Goal: Task Accomplishment & Management: Manage account settings

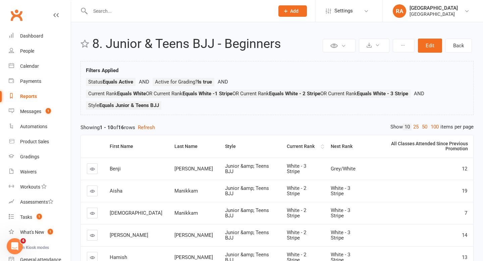
click at [287, 144] on div "Current Rank" at bounding box center [303, 146] width 33 height 5
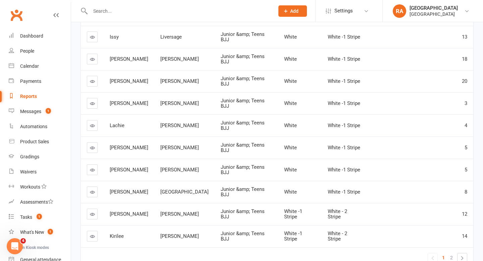
scroll to position [134, 0]
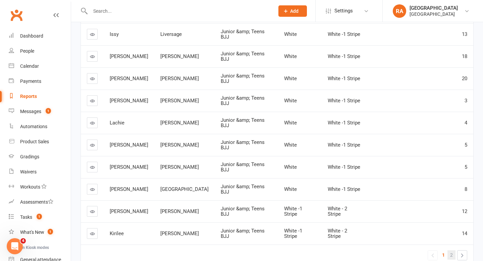
click at [451, 250] on span "2" at bounding box center [451, 254] width 3 height 9
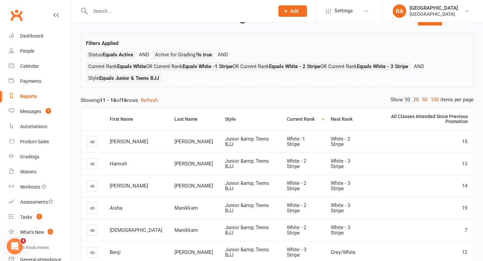
scroll to position [0, 0]
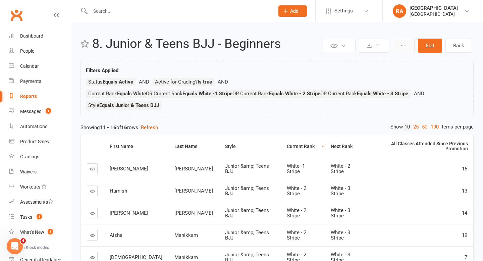
click at [399, 43] on button at bounding box center [404, 45] width 22 height 13
click at [25, 97] on div "Reports" at bounding box center [28, 96] width 17 height 5
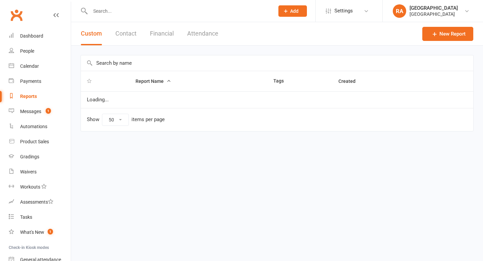
select select "50"
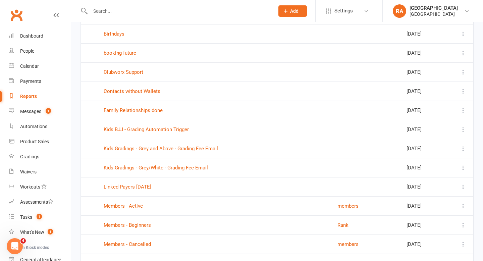
scroll to position [411, 0]
click at [143, 147] on link "Kids Gradings - Grey and Above - Grading Fee Email" at bounding box center [161, 148] width 114 height 6
click at [145, 168] on link "Kids Gradings - Grey/White - Grading Fee Email" at bounding box center [156, 167] width 104 height 6
click at [35, 125] on div "Automations" at bounding box center [33, 126] width 27 height 5
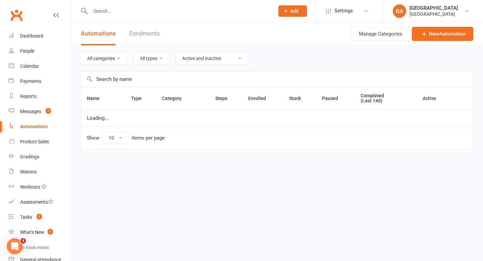
select select "50"
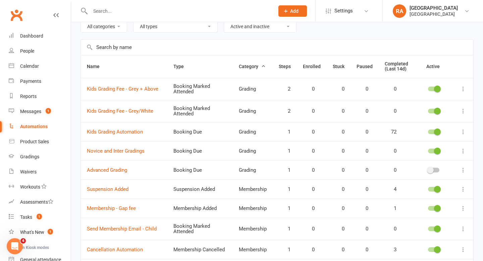
scroll to position [35, 0]
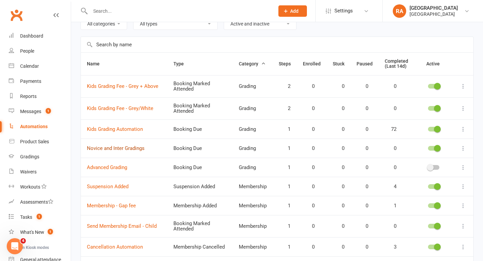
click at [123, 146] on link "Novice and Inter Gradings" at bounding box center [116, 148] width 58 height 6
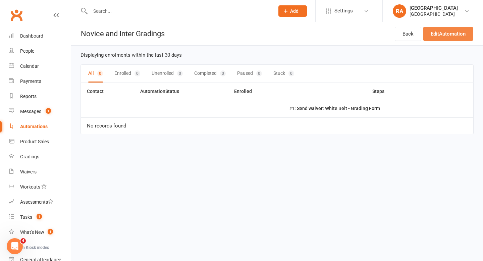
click at [429, 36] on link "Edit Automation" at bounding box center [448, 34] width 50 height 14
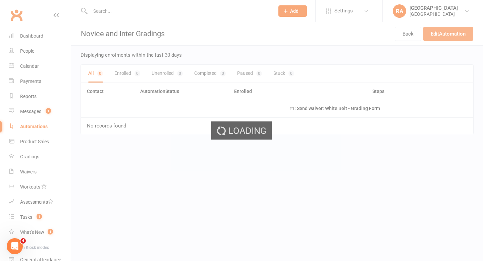
select select "send_to_parent"
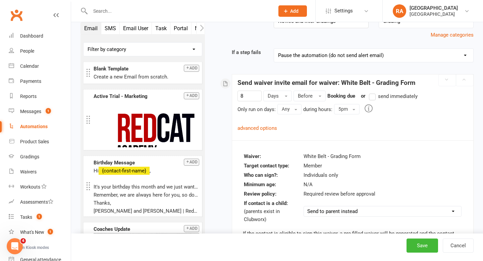
scroll to position [75, 0]
click at [352, 110] on button "5pm" at bounding box center [346, 109] width 25 height 10
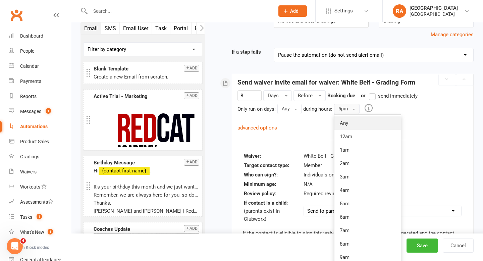
click at [346, 119] on link "Any" at bounding box center [367, 122] width 66 height 13
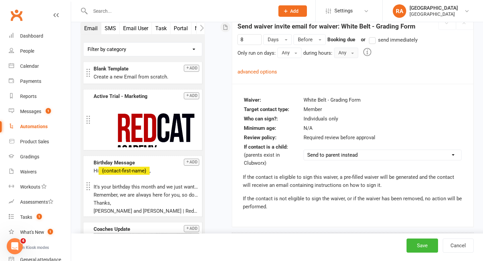
scroll to position [123, 0]
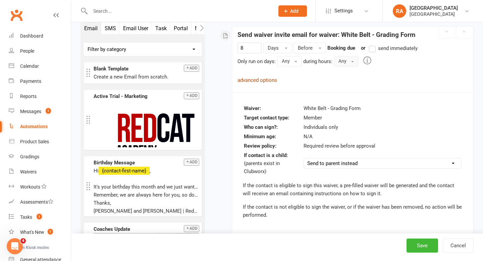
click at [268, 80] on link "advanced options" at bounding box center [257, 80] width 40 height 6
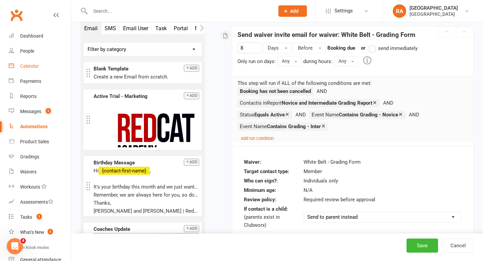
click at [33, 65] on div "Calendar" at bounding box center [29, 65] width 19 height 5
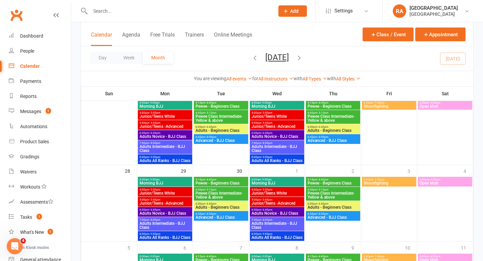
scroll to position [287, 0]
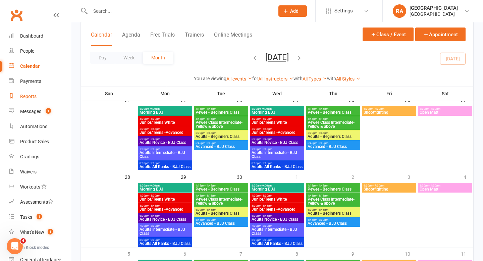
click at [30, 96] on div "Reports" at bounding box center [28, 96] width 16 height 5
select select "50"
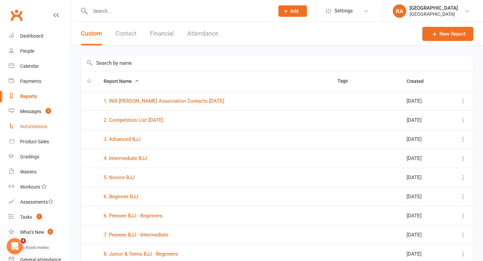
click at [28, 128] on div "Automations" at bounding box center [33, 126] width 27 height 5
select select "50"
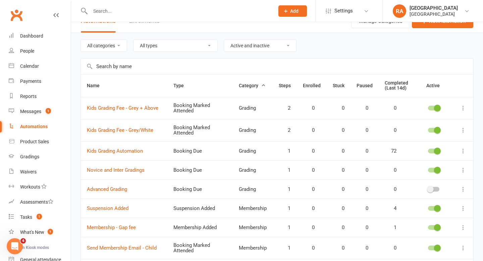
scroll to position [14, 0]
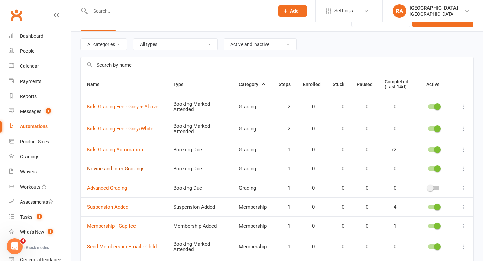
click at [121, 168] on link "Novice and Inter Gradings" at bounding box center [116, 169] width 58 height 6
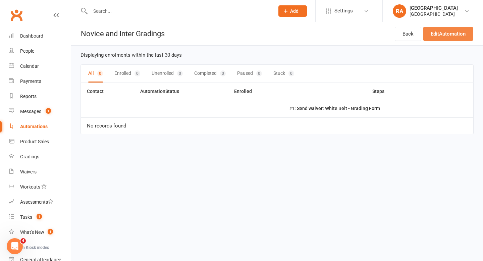
click at [453, 33] on link "Edit Automation" at bounding box center [448, 34] width 50 height 14
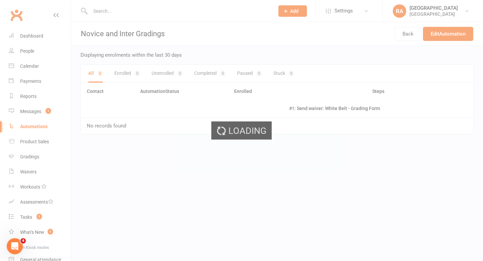
select select "send_to_parent"
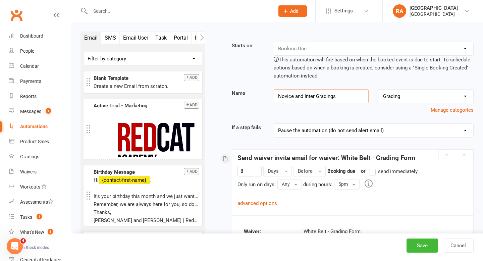
drag, startPoint x: 315, startPoint y: 98, endPoint x: 214, endPoint y: 91, distance: 101.5
click at [214, 91] on div "Starts on Booking Cancelled Booking Due Booking Late-Cancelled Booking Marked A…" at bounding box center [344, 210] width 269 height 357
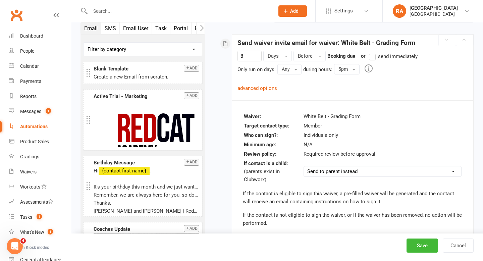
scroll to position [117, 0]
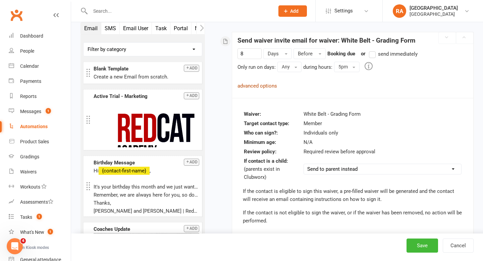
click at [250, 85] on link "advanced options" at bounding box center [257, 86] width 40 height 6
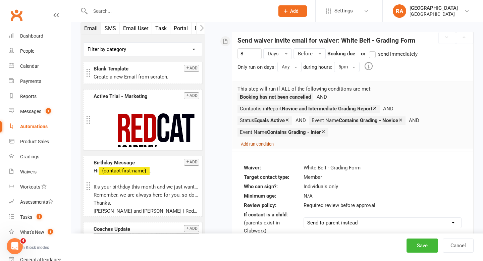
click at [250, 144] on small "Add run condition" at bounding box center [257, 143] width 33 height 5
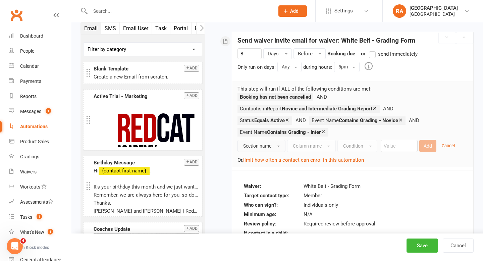
type input "White Belt Gradings"
click at [266, 144] on span "Section name" at bounding box center [257, 145] width 28 height 5
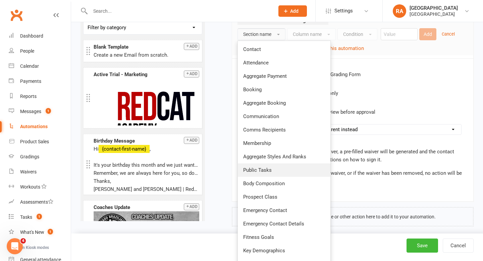
scroll to position [230, 0]
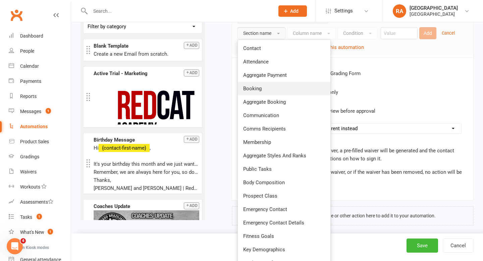
click at [270, 92] on link "Booking" at bounding box center [284, 88] width 93 height 13
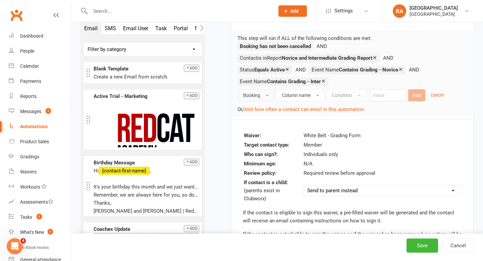
scroll to position [153, 0]
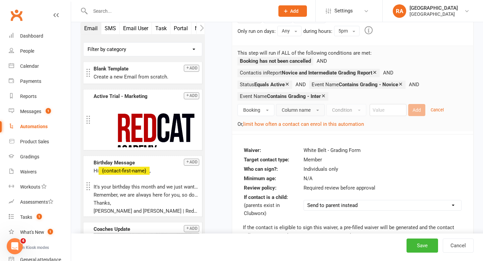
click at [291, 109] on span "Column name" at bounding box center [296, 109] width 29 height 5
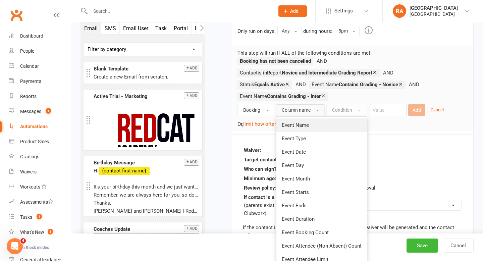
click at [296, 123] on span "Event Name" at bounding box center [295, 125] width 27 height 6
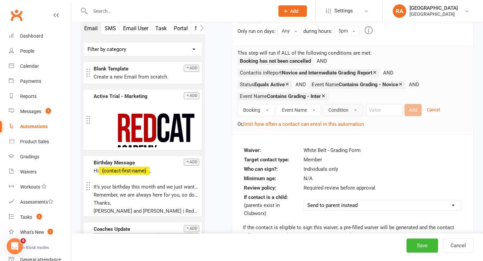
click at [340, 109] on span "Condition" at bounding box center [338, 109] width 20 height 5
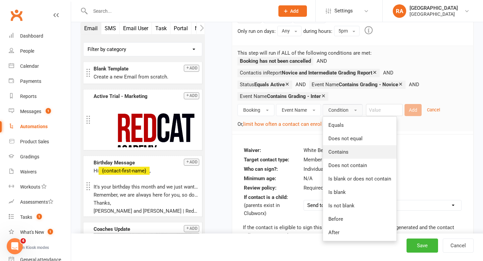
click at [340, 147] on link "Contains" at bounding box center [359, 151] width 73 height 13
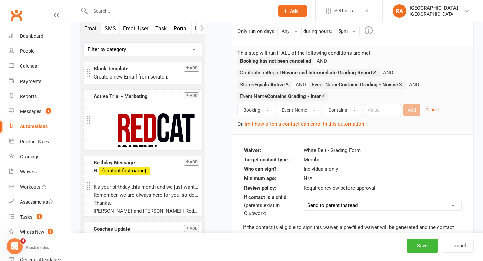
click at [368, 112] on input "text" at bounding box center [382, 110] width 37 height 12
type input "Grading - Intro"
click at [409, 112] on button "Add" at bounding box center [411, 110] width 17 height 12
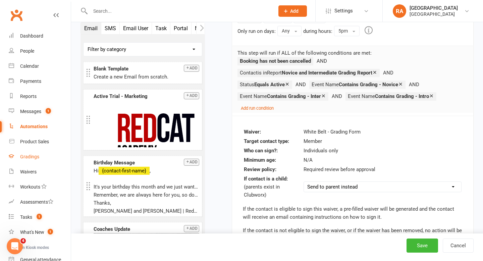
click at [32, 157] on div "Gradings" at bounding box center [29, 156] width 19 height 5
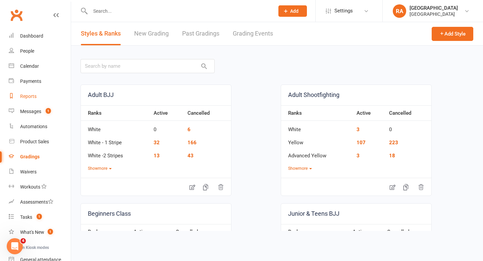
click at [35, 95] on div "Reports" at bounding box center [28, 96] width 16 height 5
select select "50"
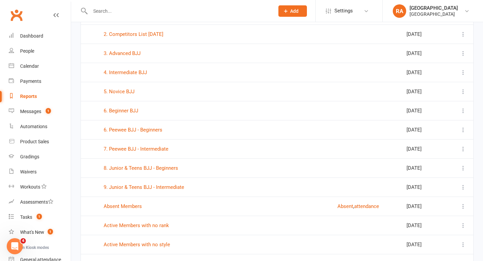
scroll to position [88, 0]
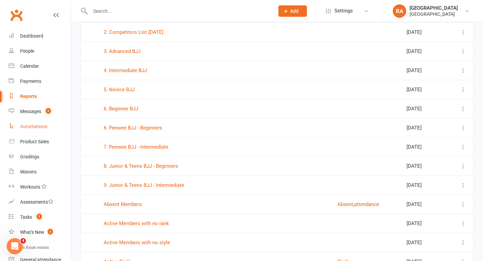
click at [34, 121] on link "Automations" at bounding box center [40, 126] width 62 height 15
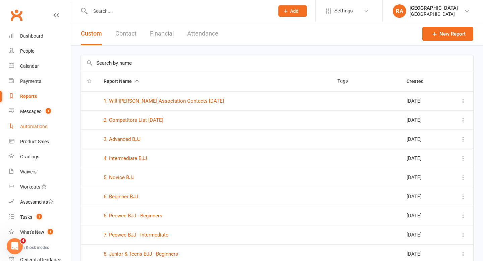
select select "50"
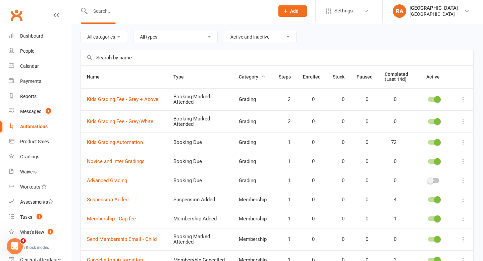
scroll to position [22, 0]
click at [128, 159] on link "Novice and Inter Gradings" at bounding box center [116, 161] width 58 height 6
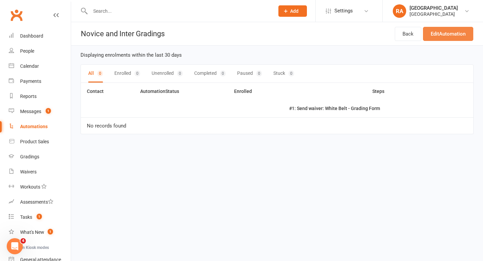
click at [425, 34] on link "Edit Automation" at bounding box center [448, 34] width 50 height 14
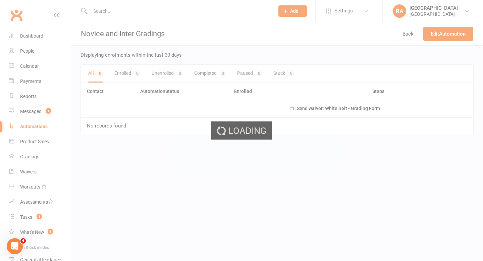
select select "send_to_parent"
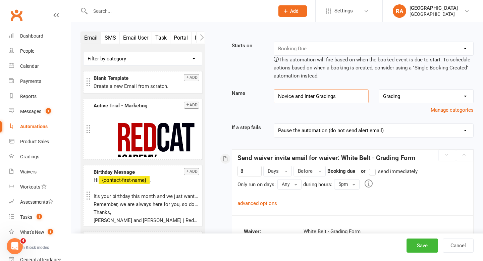
drag, startPoint x: 315, startPoint y: 95, endPoint x: 215, endPoint y: 95, distance: 100.2
click at [215, 95] on div "Starts on Booking Cancelled Booking Due Booking Late-Cancelled Booking Marked A…" at bounding box center [344, 213] width 258 height 342
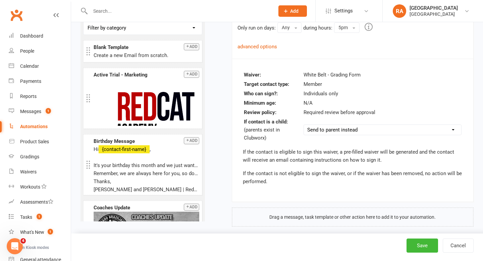
scroll to position [157, 0]
type input "White Belt Gradings"
click at [424, 245] on button "Save" at bounding box center [422, 245] width 32 height 14
select select "50"
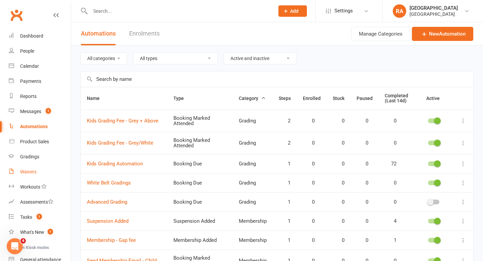
click at [34, 170] on div "Waivers" at bounding box center [28, 171] width 16 height 5
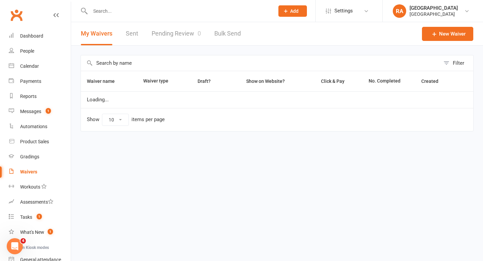
select select "25"
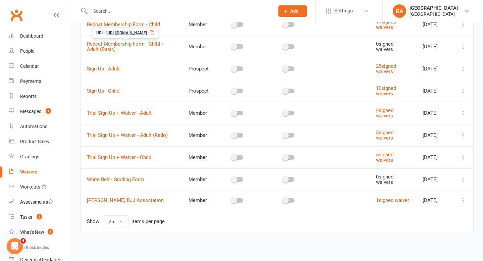
scroll to position [172, 0]
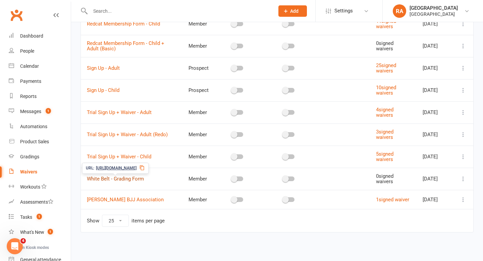
click at [128, 176] on link "White Belt - Grading Form" at bounding box center [115, 179] width 57 height 6
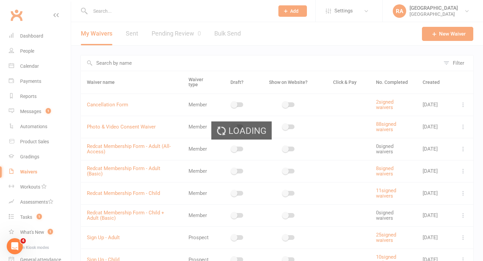
select select "select"
select select "checkbox"
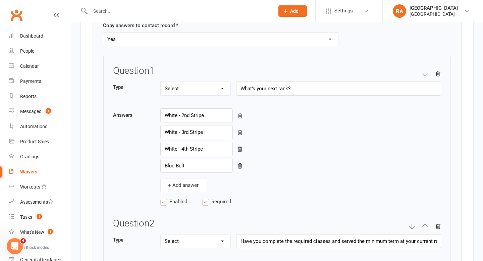
scroll to position [858, 0]
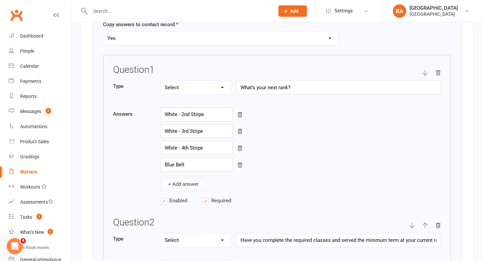
click at [182, 183] on button "+ Add answer" at bounding box center [183, 184] width 46 height 14
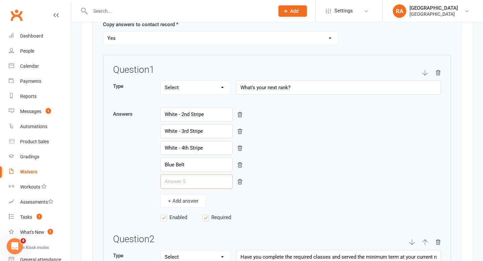
click at [194, 181] on input "text" at bounding box center [196, 181] width 72 height 14
drag, startPoint x: 193, startPoint y: 166, endPoint x: 141, endPoint y: 166, distance: 52.0
click at [141, 166] on div "Answers White - 2nd Stripe White - 3rd Stripe White - 4th Stripe Blue Belt + Ad…" at bounding box center [277, 157] width 328 height 101
click at [167, 183] on input "text" at bounding box center [196, 181] width 72 height 14
paste input "Blue Belt"
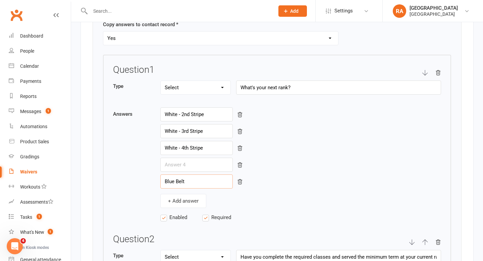
type input "Blue Belt"
drag, startPoint x: 211, startPoint y: 146, endPoint x: 122, endPoint y: 147, distance: 88.2
click at [122, 147] on div "Answers White - 2nd Stripe White - 3rd Stripe White - 4th Stripe Blue Belt + Ad…" at bounding box center [277, 157] width 328 height 101
click at [168, 162] on input "text" at bounding box center [196, 165] width 72 height 14
paste input "White - 4th Stripe"
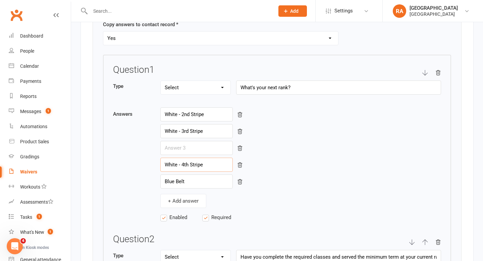
type input "White - 4th Stripe"
drag, startPoint x: 215, startPoint y: 131, endPoint x: 136, endPoint y: 134, distance: 78.2
click at [136, 134] on div "Answers White - 2nd Stripe White - 3rd Stripe White - 4th Stripe Blue Belt + Ad…" at bounding box center [277, 157] width 328 height 101
drag, startPoint x: 206, startPoint y: 130, endPoint x: 149, endPoint y: 130, distance: 56.7
click at [149, 130] on div "Answers White - 2nd Stripe White - 3rd Stripe White - 4th Stripe Blue Belt + Ad…" at bounding box center [277, 157] width 328 height 101
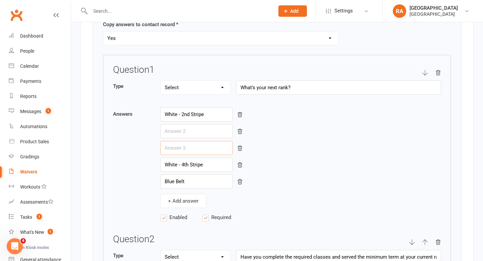
click at [179, 144] on input "text" at bounding box center [196, 148] width 72 height 14
paste input "White - 3rd Stripe"
type input "White - 3rd Stripe"
drag, startPoint x: 209, startPoint y: 114, endPoint x: 147, endPoint y: 115, distance: 62.7
click at [147, 115] on div "Answers White - 2nd Stripe White - 3rd Stripe White - 4th Stripe Blue Belt + Ad…" at bounding box center [277, 157] width 328 height 101
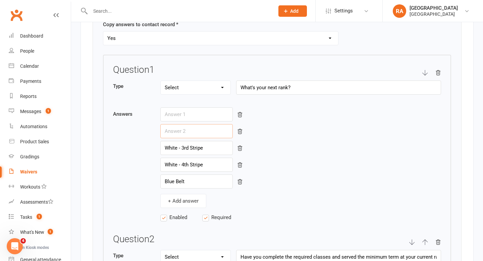
click at [169, 126] on input "text" at bounding box center [196, 131] width 72 height 14
paste input "White - 2nd Stripe"
type input "White - 2nd Stripe"
click at [173, 116] on input "text" at bounding box center [196, 114] width 72 height 14
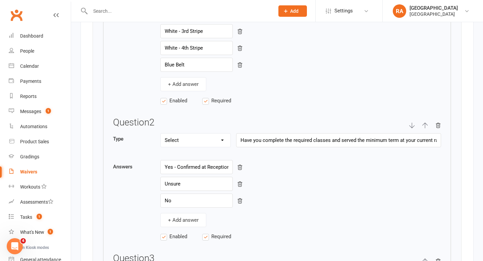
scroll to position [975, 0]
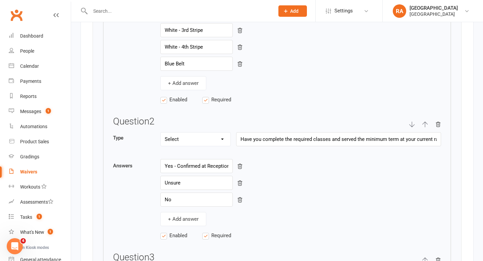
type input "White - 1st Stripe + Yellow Belt"
click at [268, 137] on input "Have you complete the required classes and served the minimum term at your curr…" at bounding box center [338, 139] width 205 height 14
click at [361, 138] on input "Have you complete the required classes and served the minimum term at your curr…" at bounding box center [338, 139] width 205 height 14
click at [359, 134] on input "Have you complete the required classes and served the minimum term at your curr…" at bounding box center [338, 139] width 205 height 14
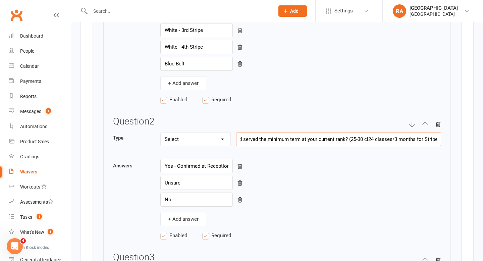
click at [367, 137] on input "Have you complete the required classes and served the minimum term at your curr…" at bounding box center [338, 139] width 205 height 14
click at [383, 141] on input "Have you complete the required classes and served the minimum term at your curr…" at bounding box center [338, 139] width 205 height 14
type input "Have you complete the required classes and served the minimum term at your curr…"
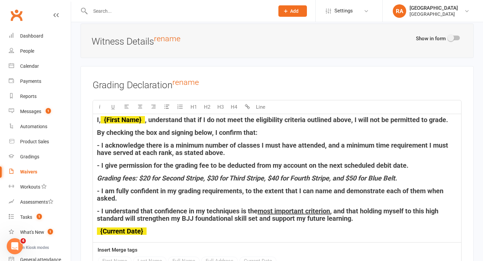
scroll to position [0, 0]
click at [140, 175] on span "Grading fees: $20 for Second Stripe, $30 for Third Stripe, $40 for Fourth Strip…" at bounding box center [247, 178] width 300 height 8
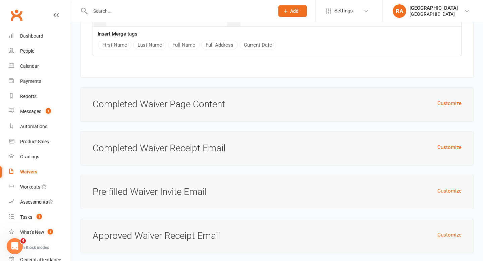
scroll to position [1878, 0]
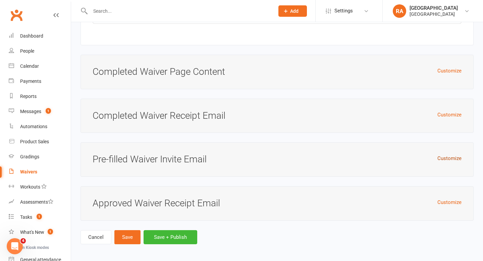
click at [453, 154] on button "Customize" at bounding box center [449, 158] width 24 height 8
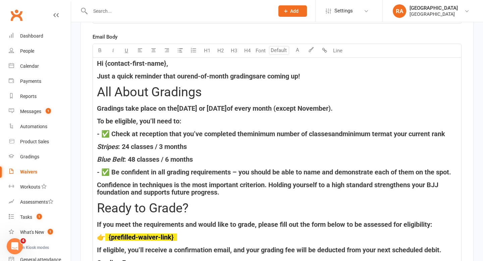
scroll to position [2081, 0]
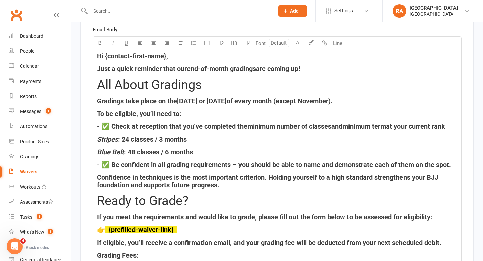
click at [104, 136] on span "Stripes" at bounding box center [107, 139] width 21 height 8
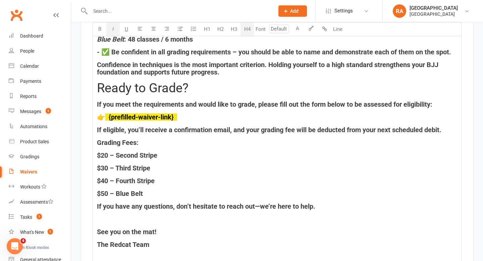
scroll to position [2210, 0]
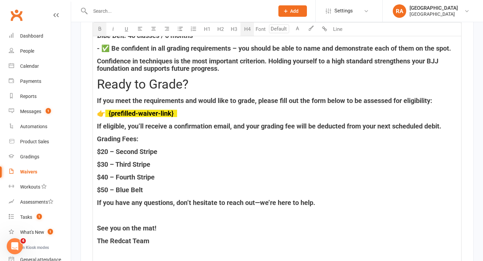
click at [149, 137] on h4 "Grading Fees:" at bounding box center [277, 138] width 360 height 7
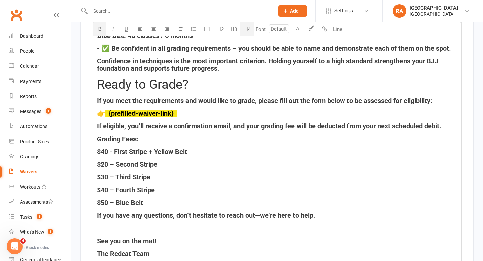
click at [114, 149] on span "$40 - First Stripe + Yellow Belt" at bounding box center [142, 152] width 90 height 8
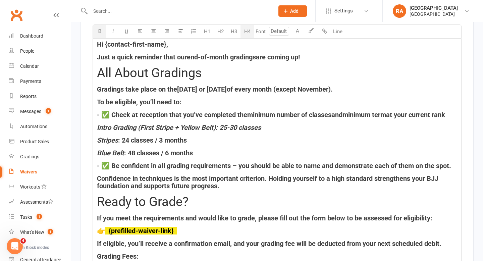
scroll to position [2094, 0]
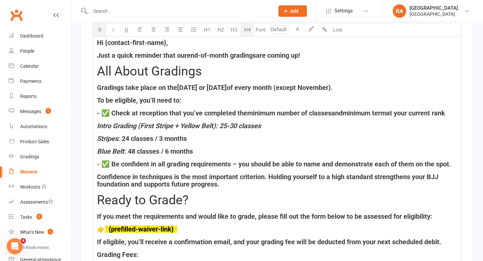
click at [194, 84] on span "last Monday or Wednesday" at bounding box center [202, 87] width 50 height 8
drag, startPoint x: 310, startPoint y: 84, endPoint x: 238, endPoint y: 86, distance: 71.4
click at [238, 86] on h4 "Gradings take place on the last calendar day of Monday or Wednesday of every mo…" at bounding box center [277, 87] width 360 height 7
click at [334, 84] on span "of every month (except November)." at bounding box center [281, 87] width 106 height 8
click at [228, 86] on span "last calendar day" at bounding box center [202, 87] width 51 height 8
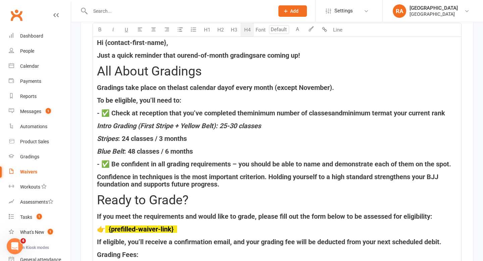
click at [281, 86] on span "of every month (except November)." at bounding box center [281, 87] width 106 height 8
click at [332, 87] on span "of every month except November)." at bounding box center [280, 87] width 104 height 8
click at [241, 83] on span "of every month except November." at bounding box center [278, 87] width 101 height 8
click at [276, 83] on span "of every month except November." at bounding box center [278, 87] width 101 height 8
click at [231, 84] on span "of every month except November." at bounding box center [278, 87] width 101 height 8
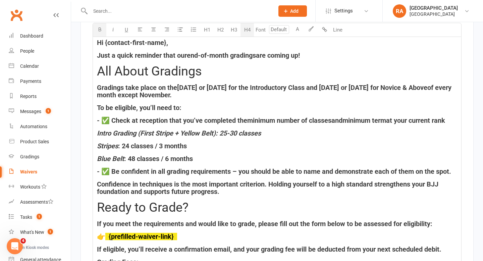
click at [190, 84] on span "last Tuesday or Thursday for the Introductory Class and Monday or Wednesday for…" at bounding box center [302, 87] width 250 height 8
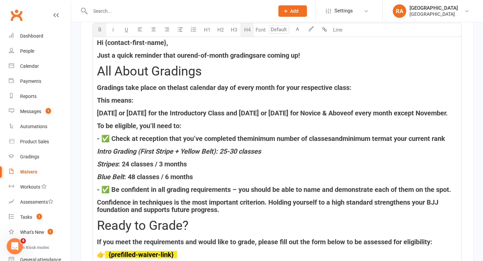
click at [351, 87] on span "last calendar day of every month for your respective class:" at bounding box center [264, 87] width 174 height 8
click at [276, 84] on span "last calendar day of every month for your respective class:" at bounding box center [264, 87] width 174 height 8
click at [421, 84] on h4 "Gradings take place on the last calendar day of every month, except November, f…" at bounding box center [277, 87] width 360 height 7
click at [134, 97] on h4 "This means:" at bounding box center [277, 100] width 360 height 7
click at [251, 110] on span "Tuesday or Thursday for the Introductory Class and Monday or Wednesday for Novi…" at bounding box center [222, 113] width 250 height 8
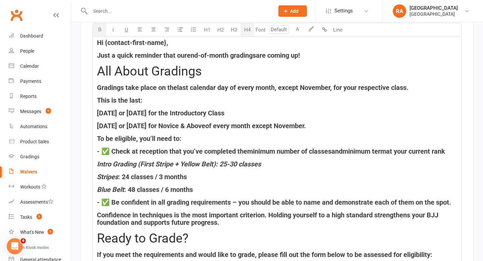
click at [128, 111] on span "Tuesday or Thursday for the Introductory Class" at bounding box center [160, 113] width 127 height 8
click at [132, 122] on span "Monday or Wednesday for Novice & Above" at bounding box center [151, 126] width 108 height 8
drag, startPoint x: 326, startPoint y: 124, endPoint x: 220, endPoint y: 124, distance: 105.3
click at [220, 124] on h4 "Monday/Wednesday for Novice & Above of every month except November." at bounding box center [277, 125] width 360 height 7
click at [97, 112] on span "Tuesday/Thursday for the Introductory Class" at bounding box center [157, 113] width 120 height 8
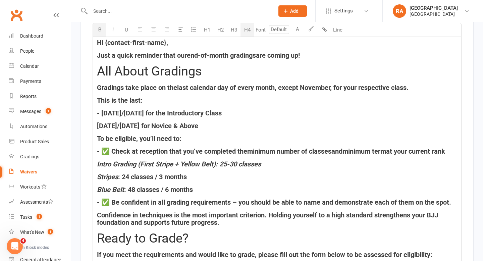
click at [98, 122] on span "Monday/Wednesday for Novice & Above" at bounding box center [147, 126] width 101 height 8
click at [118, 115] on div "Hi {contact-first-name}, Just a quick reminder that our end-of-month gradings a…" at bounding box center [277, 247] width 368 height 420
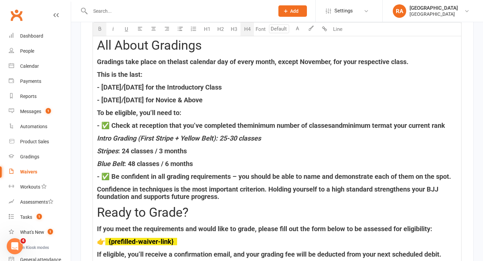
scroll to position [2118, 0]
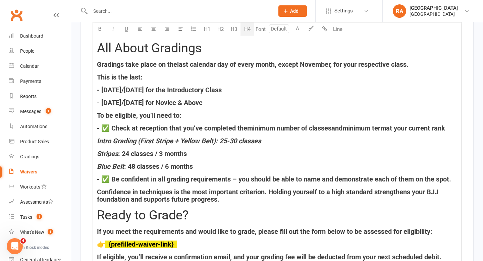
drag, startPoint x: 229, startPoint y: 100, endPoint x: 85, endPoint y: 58, distance: 149.9
click at [85, 58] on div "Pre-filled Waiver Invite Email Customize the email that is sent to an existing …" at bounding box center [276, 194] width 393 height 582
copy div "Gradings take place on the last calendar day of every month, except November, f…"
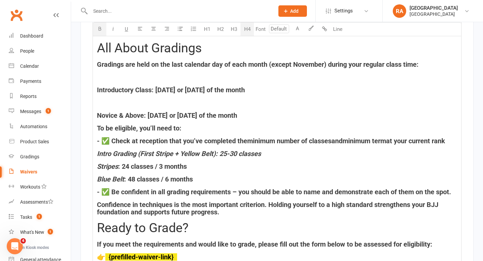
click at [169, 103] on h4 "﻿" at bounding box center [277, 102] width 360 height 7
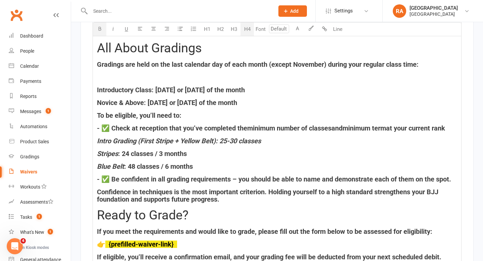
click at [150, 74] on h4 "﻿" at bounding box center [277, 76] width 360 height 7
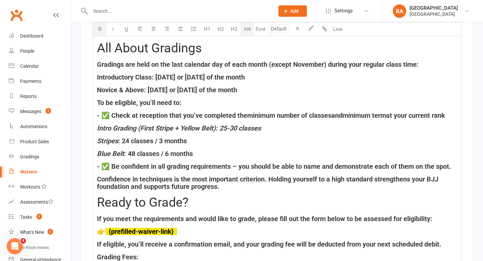
click at [98, 73] on span "Introductory Class: last Tuesday or Thursday of the month" at bounding box center [171, 77] width 148 height 8
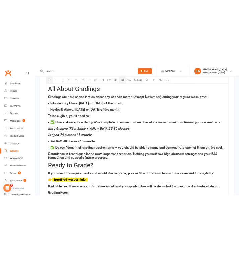
scroll to position [2120, 0]
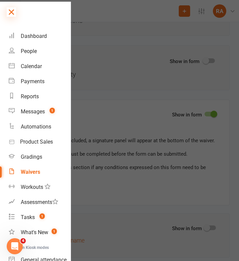
click at [11, 11] on icon at bounding box center [11, 11] width 9 height 9
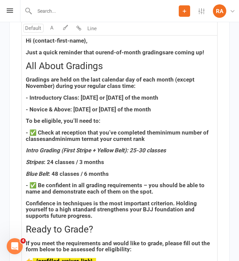
scroll to position [2847, 0]
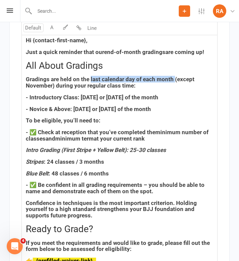
drag, startPoint x: 173, startPoint y: 78, endPoint x: 90, endPoint y: 80, distance: 83.2
click at [90, 80] on span "Gradings are held on the last calendar day of each month (except November) duri…" at bounding box center [111, 82] width 170 height 13
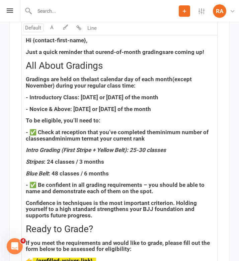
click at [130, 89] on div "Hi {contact-first-name}, Just a quick reminder that our end-of-month gradings a…" at bounding box center [120, 240] width 196 height 411
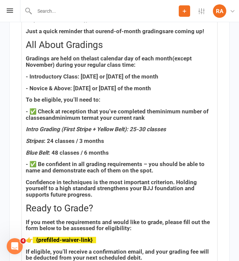
scroll to position [2870, 0]
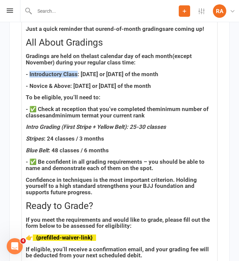
drag, startPoint x: 76, startPoint y: 74, endPoint x: 29, endPoint y: 74, distance: 46.6
click at [29, 74] on span "- Introductory Class: last Tuesday or Thursday of the month" at bounding box center [92, 74] width 133 height 7
drag, startPoint x: 143, startPoint y: 73, endPoint x: 91, endPoint y: 73, distance: 52.3
click at [91, 73] on span ": last Tuesday or Thursday of the month" at bounding box center [116, 74] width 81 height 7
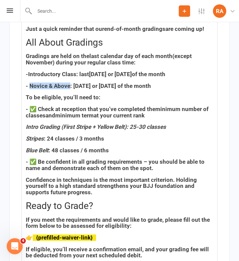
drag, startPoint x: 69, startPoint y: 86, endPoint x: 31, endPoint y: 87, distance: 37.9
click at [31, 87] on span "- Novice & Above: last Monday or Wednesday of the month" at bounding box center [88, 85] width 125 height 7
drag, startPoint x: 142, startPoint y: 85, endPoint x: 85, endPoint y: 84, distance: 56.7
click at [85, 84] on span ": last Monday or Wednesday of the month" at bounding box center [109, 85] width 81 height 7
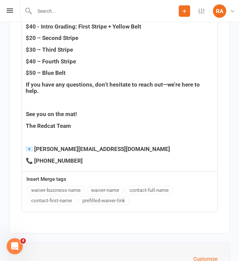
scroll to position [3182, 0]
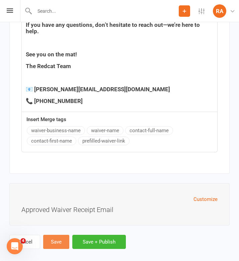
click at [58, 238] on button "Save" at bounding box center [56, 242] width 26 height 14
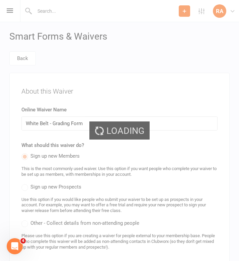
select select "25"
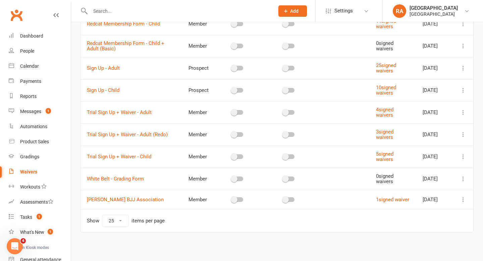
scroll to position [172, 0]
click at [32, 65] on div "Calendar" at bounding box center [29, 65] width 19 height 5
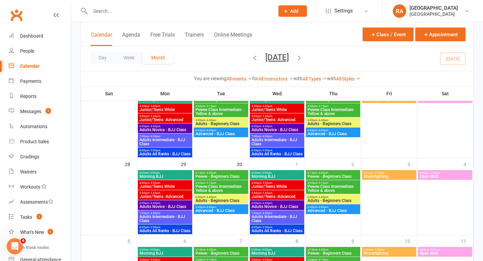
scroll to position [302, 0]
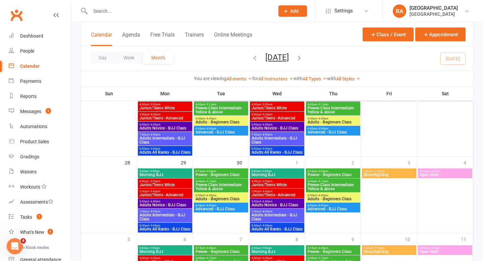
click at [223, 195] on span "6:00pm - 6:45pm" at bounding box center [221, 195] width 52 height 3
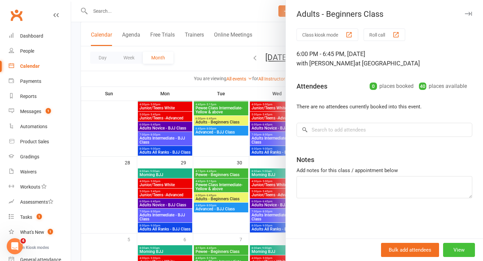
click at [461, 251] on button "View" at bounding box center [459, 250] width 32 height 14
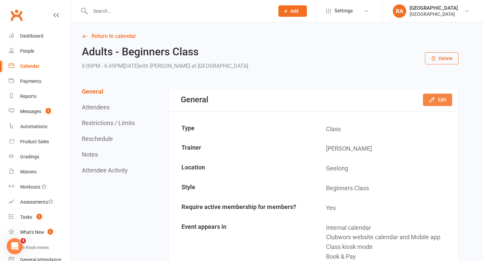
click at [429, 99] on icon "button" at bounding box center [431, 99] width 7 height 7
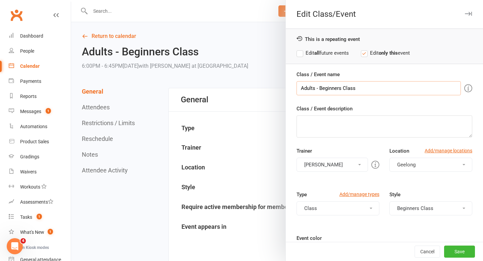
click at [365, 87] on input "Adults - Beginners Class" at bounding box center [378, 88] width 164 height 14
drag, startPoint x: 365, startPoint y: 87, endPoint x: 319, endPoint y: 87, distance: 46.3
click at [319, 87] on input "Adults - Beginners Class" at bounding box center [378, 88] width 164 height 14
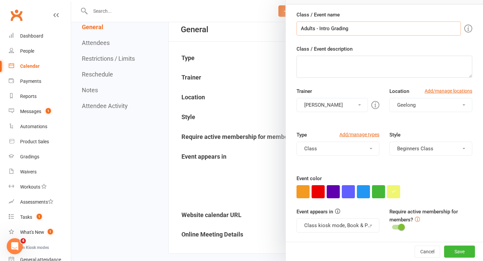
scroll to position [76, 0]
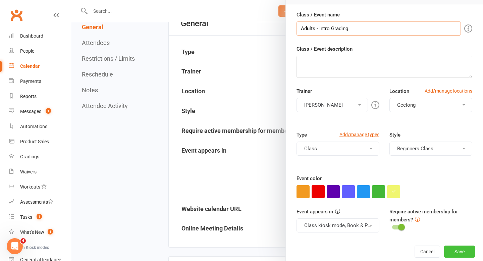
type input "Adults - Intro Grading"
click at [460, 254] on button "Save" at bounding box center [459, 251] width 31 height 12
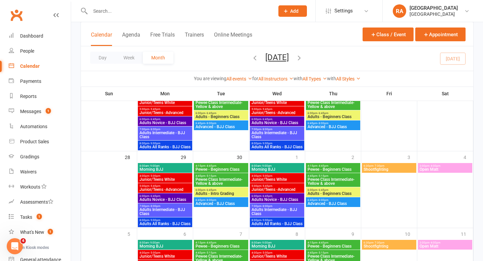
scroll to position [308, 0]
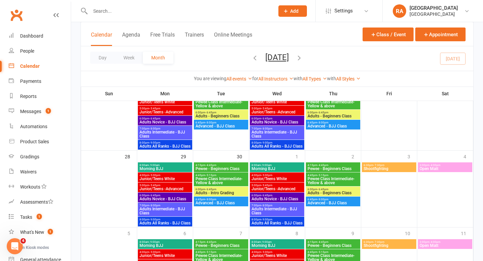
click at [180, 198] on span "Adults Novice - BJJ Class" at bounding box center [165, 199] width 52 height 4
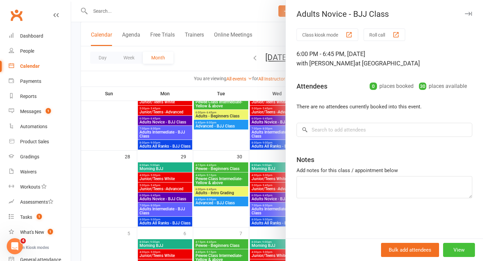
click at [460, 246] on button "View" at bounding box center [459, 250] width 32 height 14
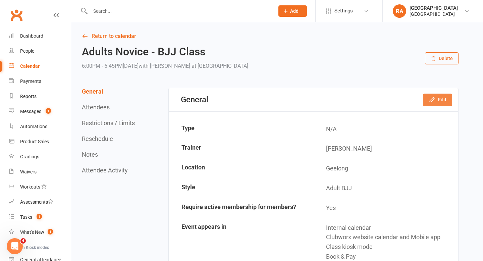
click at [441, 95] on button "Edit" at bounding box center [437, 100] width 29 height 12
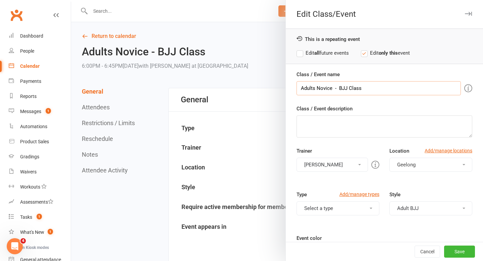
drag, startPoint x: 365, startPoint y: 88, endPoint x: 338, endPoint y: 87, distance: 27.8
click at [338, 87] on input "Adults Novice - BJJ Class" at bounding box center [378, 88] width 164 height 14
type input "Adults Novice - Grading"
click at [454, 253] on button "Save" at bounding box center [459, 251] width 31 height 12
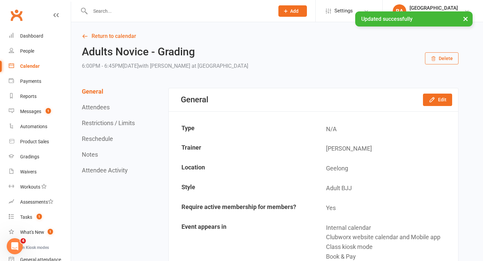
click at [30, 63] on div "Calendar" at bounding box center [29, 65] width 19 height 5
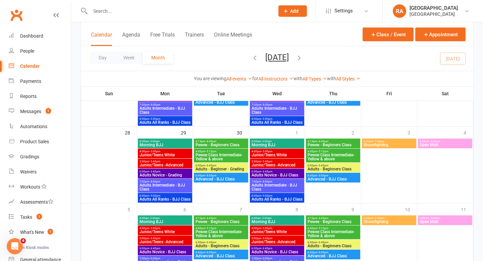
scroll to position [328, 0]
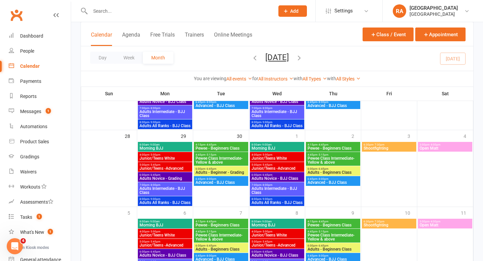
click at [174, 189] on span "Adults Intermediate - BJJ Class" at bounding box center [165, 190] width 52 height 8
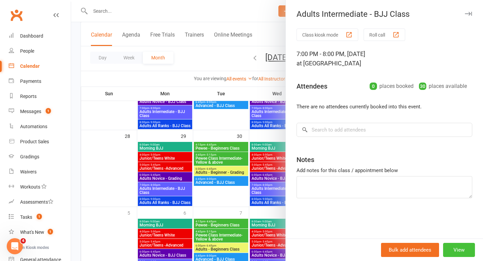
click at [461, 245] on button "View" at bounding box center [459, 250] width 32 height 14
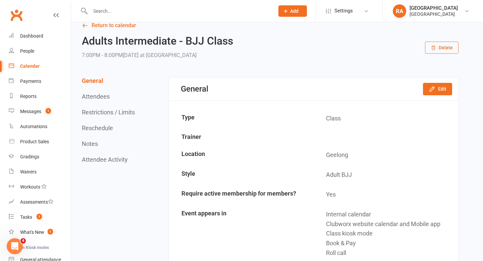
scroll to position [12, 0]
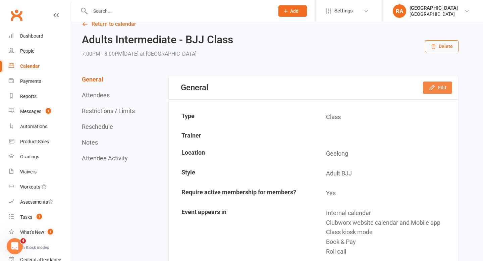
click at [429, 91] on icon "button" at bounding box center [431, 87] width 7 height 7
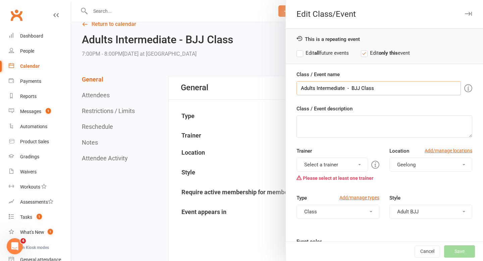
drag, startPoint x: 384, startPoint y: 90, endPoint x: 352, endPoint y: 88, distance: 31.6
click at [352, 88] on input "Adults Intermediate - BJJ Class" at bounding box center [378, 88] width 164 height 14
type input "Adults Intermediate - Grading"
click at [336, 161] on button "Select a trainer" at bounding box center [331, 165] width 71 height 14
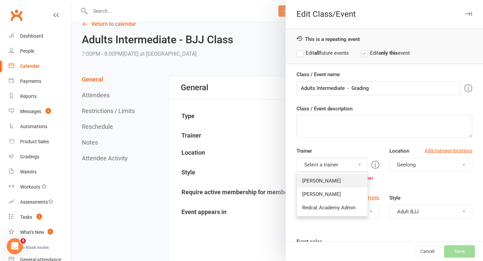
click at [334, 182] on link "[PERSON_NAME]" at bounding box center [332, 180] width 71 height 13
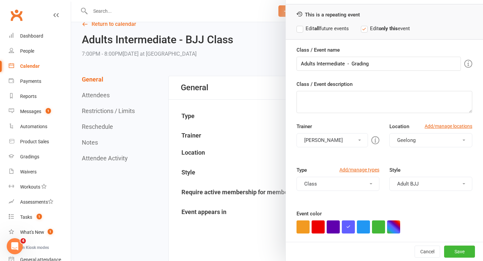
scroll to position [26, 0]
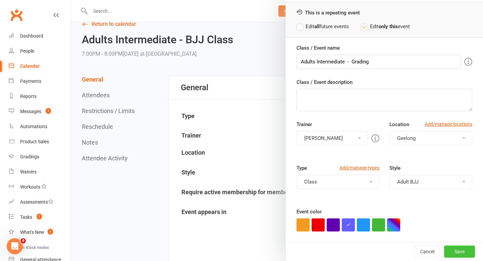
click at [453, 251] on button "Save" at bounding box center [459, 251] width 31 height 12
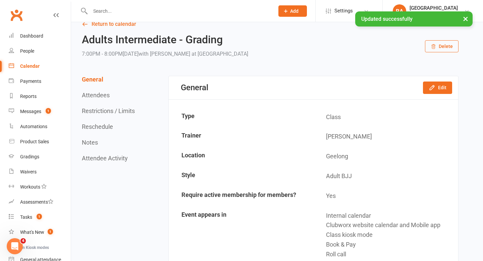
scroll to position [25, 0]
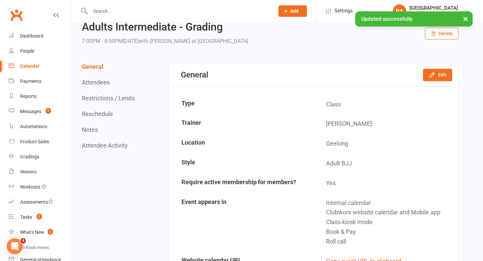
click at [23, 67] on div "Calendar" at bounding box center [29, 65] width 19 height 5
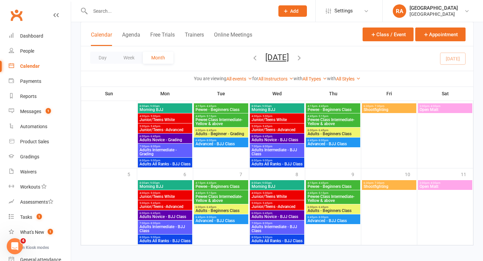
scroll to position [370, 0]
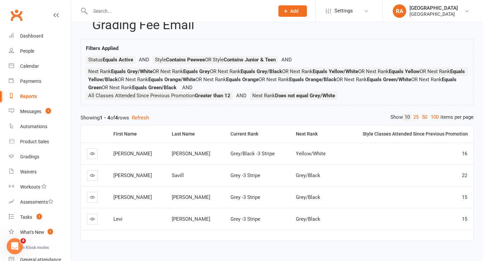
scroll to position [40, 0]
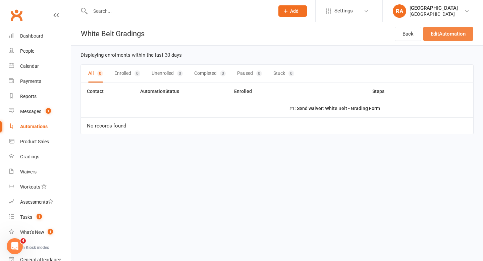
click at [439, 33] on link "Edit Automation" at bounding box center [448, 34] width 50 height 14
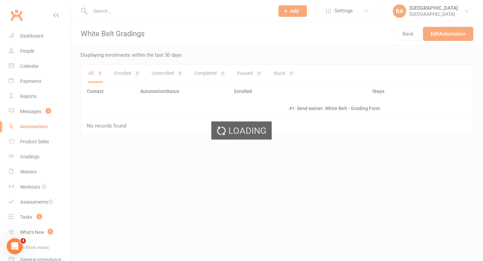
select select "send_to_parent"
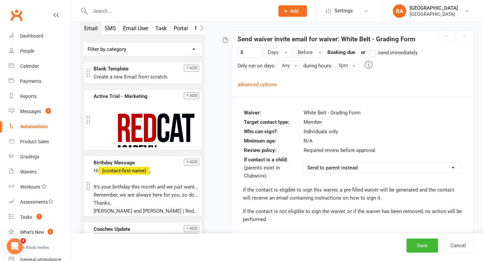
scroll to position [111, 0]
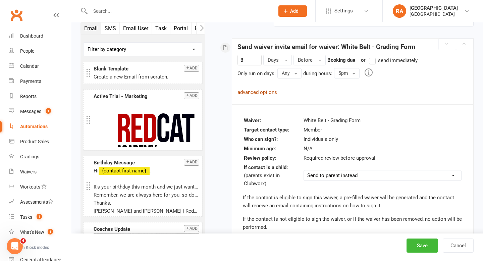
click at [254, 92] on link "advanced options" at bounding box center [257, 92] width 40 height 6
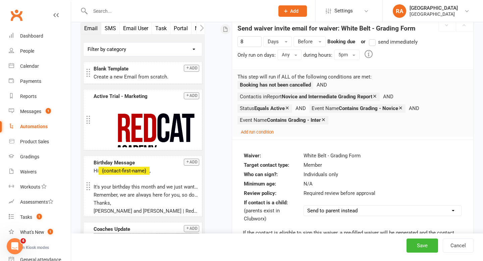
scroll to position [130, 0]
click at [403, 106] on icon at bounding box center [400, 107] width 5 height 5
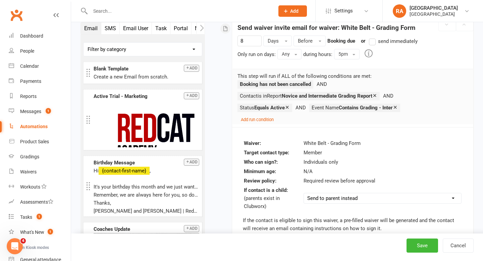
click at [398, 107] on icon at bounding box center [395, 107] width 5 height 5
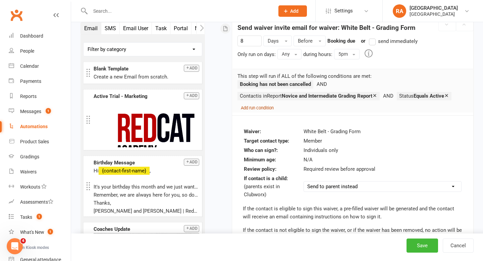
click at [259, 109] on small "Add run condition" at bounding box center [257, 107] width 33 height 5
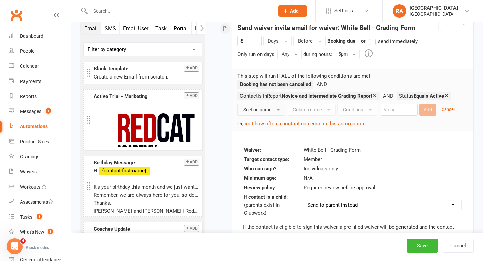
click at [265, 109] on span "Section name" at bounding box center [257, 109] width 28 height 5
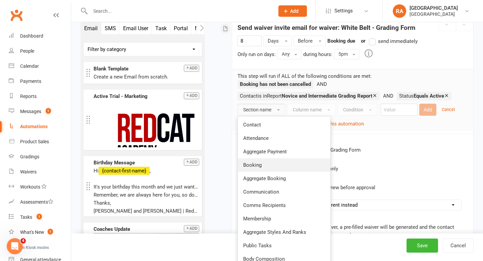
click at [261, 163] on link "Booking" at bounding box center [284, 164] width 93 height 13
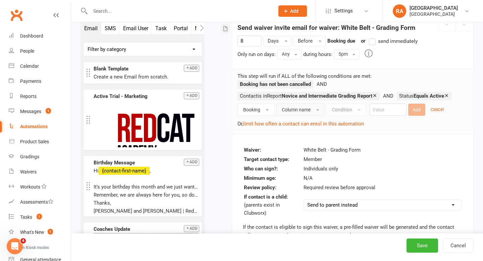
click at [290, 110] on span "Column name" at bounding box center [296, 109] width 29 height 5
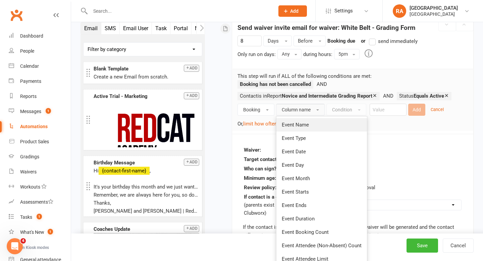
click at [297, 128] on link "Event Name" at bounding box center [321, 124] width 91 height 13
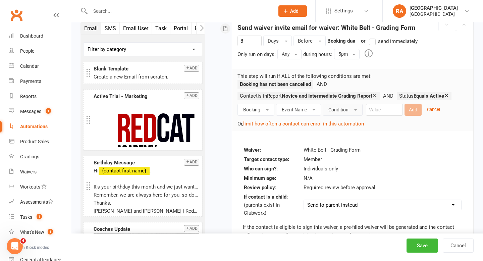
click at [346, 109] on span "Condition" at bounding box center [338, 109] width 20 height 5
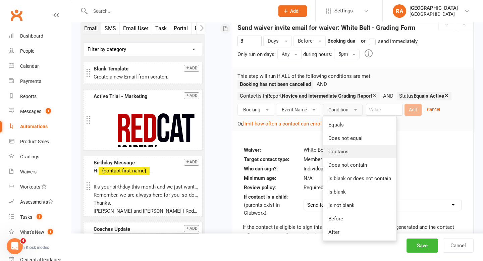
click at [346, 150] on span "Contains" at bounding box center [338, 152] width 20 height 6
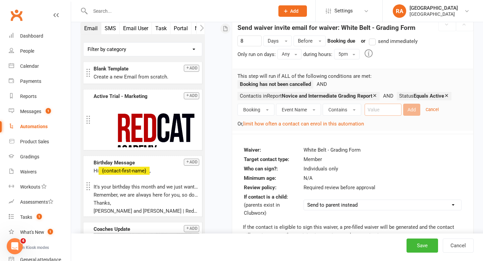
click at [384, 107] on input "text" at bounding box center [382, 110] width 37 height 12
type input "Novice - Grading"
click at [413, 108] on button "Add" at bounding box center [411, 110] width 17 height 12
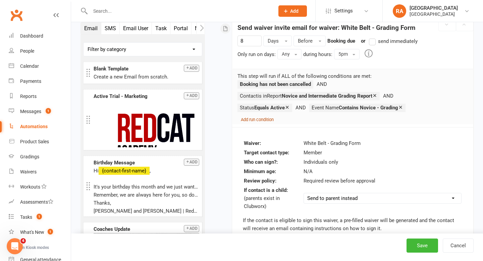
click at [263, 119] on small "Add run condition" at bounding box center [257, 119] width 33 height 5
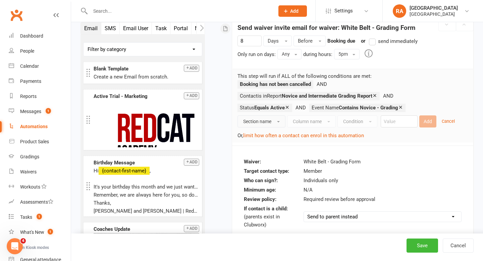
click at [268, 121] on span "Section name" at bounding box center [257, 121] width 28 height 5
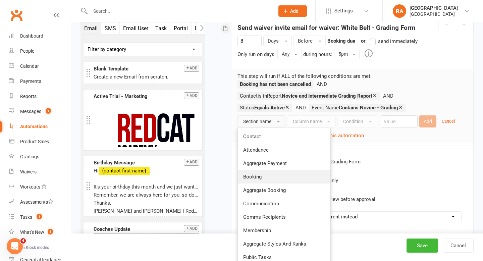
click at [265, 173] on link "Booking" at bounding box center [284, 176] width 93 height 13
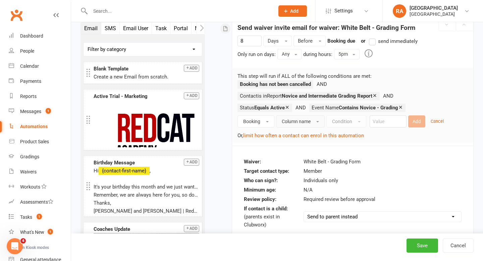
click at [300, 118] on button "Column name" at bounding box center [300, 121] width 49 height 12
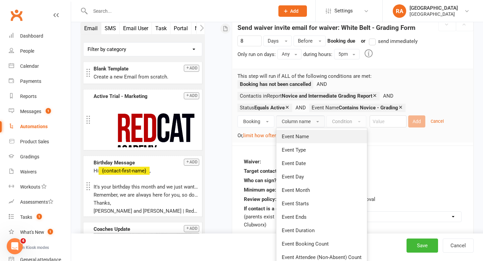
click at [298, 138] on span "Event Name" at bounding box center [295, 136] width 27 height 6
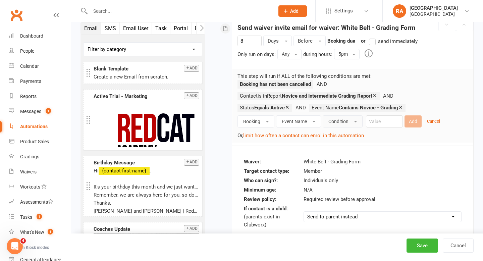
click at [334, 124] on button "Condition" at bounding box center [343, 121] width 40 height 12
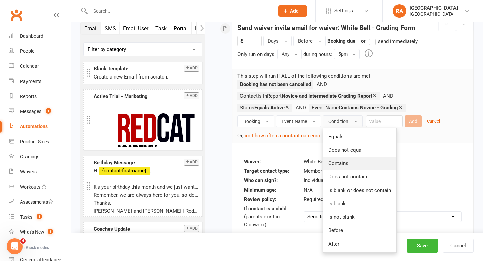
click at [336, 160] on span "Contains" at bounding box center [338, 163] width 20 height 6
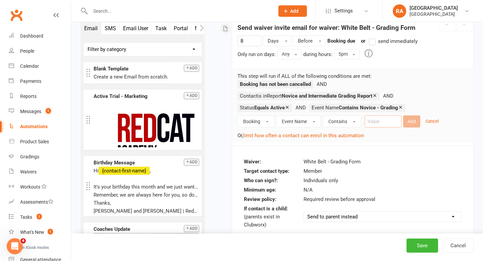
click at [384, 121] on input "text" at bounding box center [382, 121] width 37 height 12
type input "Intermediate - Grading"
click at [415, 123] on button "Add" at bounding box center [411, 121] width 17 height 12
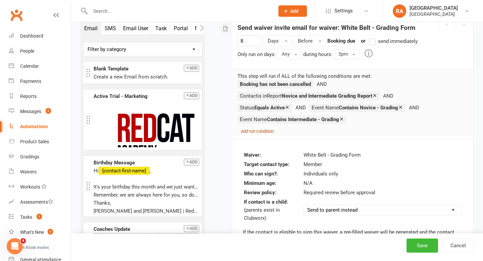
click at [260, 133] on small "Add run condition" at bounding box center [257, 131] width 33 height 5
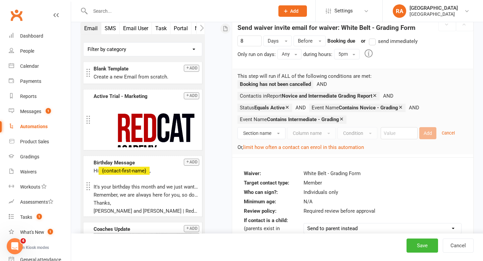
click at [305, 135] on div "Column name" at bounding box center [311, 133] width 49 height 12
click at [272, 133] on button "Section name" at bounding box center [261, 133] width 48 height 12
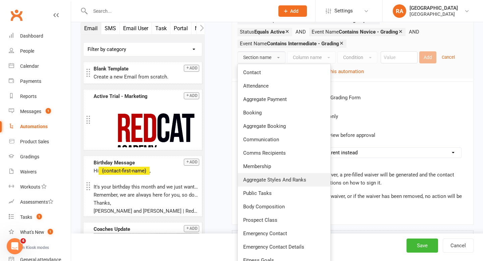
scroll to position [210, 0]
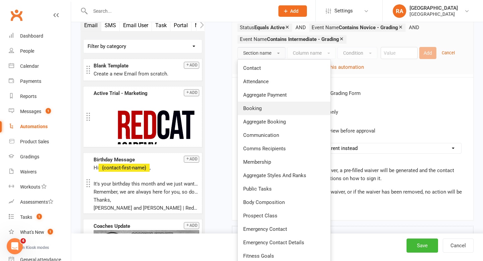
click at [267, 111] on link "Booking" at bounding box center [284, 108] width 93 height 13
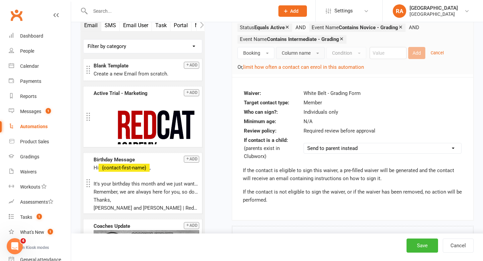
click at [295, 54] on span "Column name" at bounding box center [296, 52] width 29 height 5
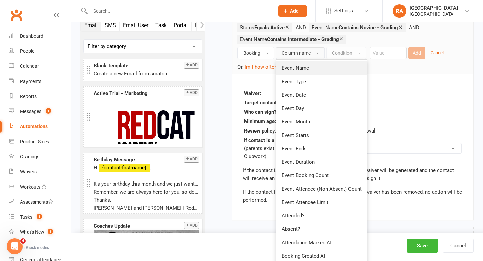
click at [296, 66] on span "Event Name" at bounding box center [295, 68] width 27 height 6
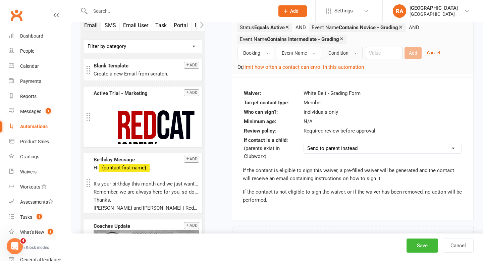
click at [336, 57] on button "Condition" at bounding box center [343, 53] width 40 height 12
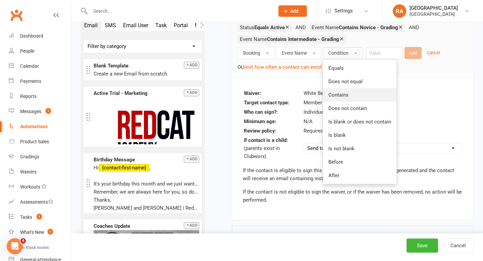
click at [339, 93] on span "Contains" at bounding box center [338, 95] width 20 height 6
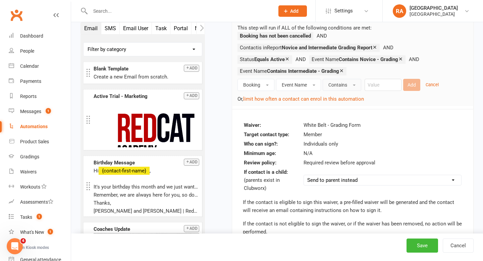
scroll to position [169, 0]
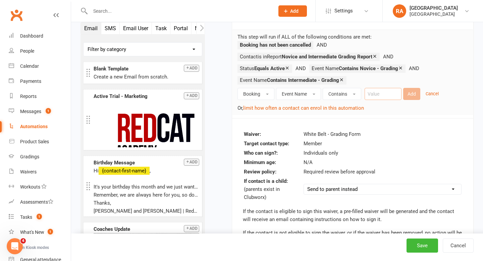
click at [382, 96] on input "text" at bounding box center [382, 94] width 37 height 12
paste input "Beginner - Grading"
type input "Beginner - Grading"
click at [409, 93] on button "Add" at bounding box center [411, 94] width 17 height 12
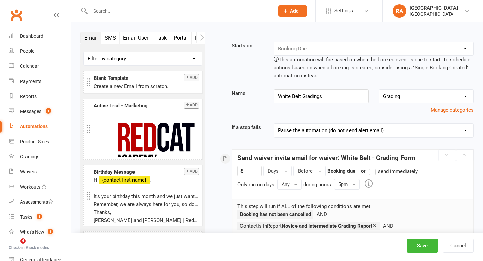
select select "send_to_parent"
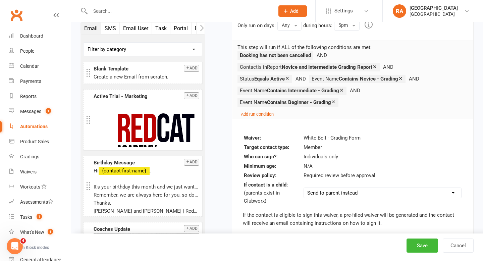
scroll to position [159, 0]
click at [35, 95] on div "Reports" at bounding box center [28, 96] width 16 height 5
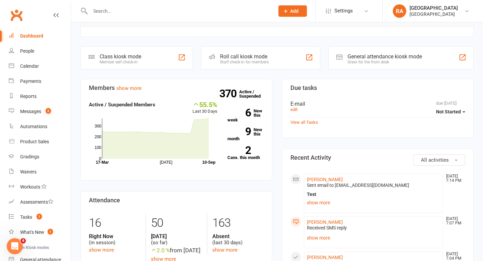
scroll to position [80, 0]
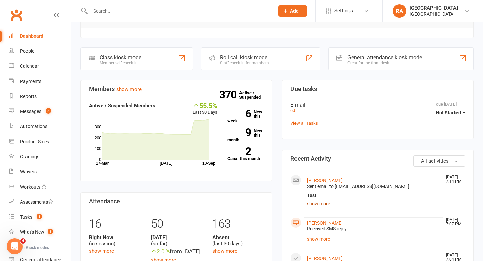
click at [317, 202] on link "show more" at bounding box center [373, 203] width 133 height 9
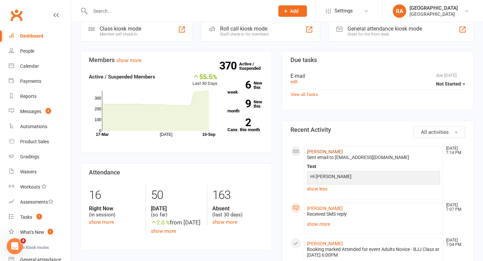
scroll to position [110, 0]
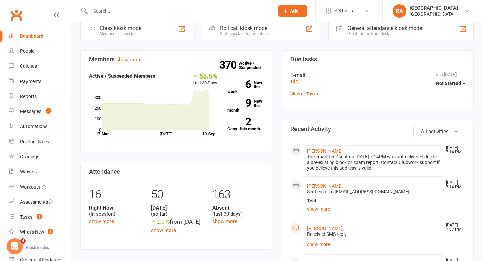
scroll to position [114, 0]
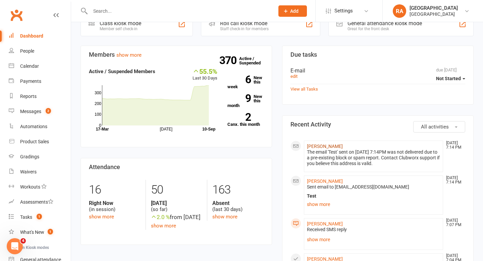
drag, startPoint x: 421, startPoint y: 165, endPoint x: 306, endPoint y: 146, distance: 115.9
click at [306, 146] on li "[PERSON_NAME] [DATE] 7:14 PM The email 'Test' sent on [DATE] 7:14PM was not del…" at bounding box center [373, 156] width 139 height 32
copy li "Zoe Spalding Sep 10, 7:14 PM The email 'Test' sent on 10 Sep 2025 at 7:14PM was…"
click at [14, 242] on icon "Open Intercom Messenger" at bounding box center [13, 245] width 11 height 11
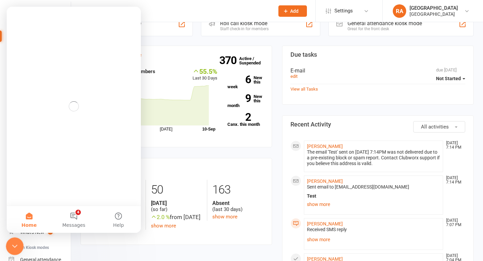
scroll to position [0, 0]
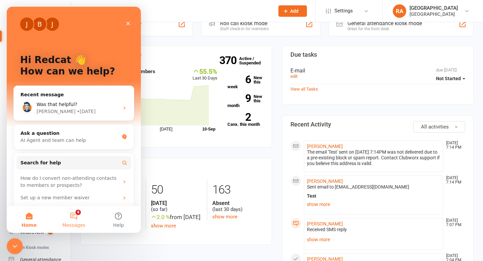
click at [68, 220] on button "4 Messages" at bounding box center [73, 219] width 45 height 27
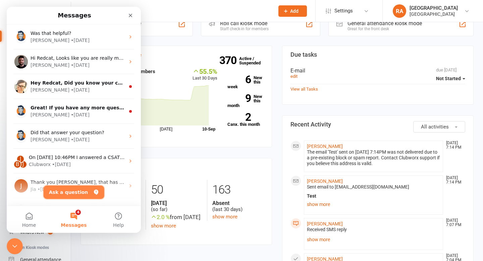
click at [74, 192] on button "Ask a question" at bounding box center [74, 191] width 61 height 13
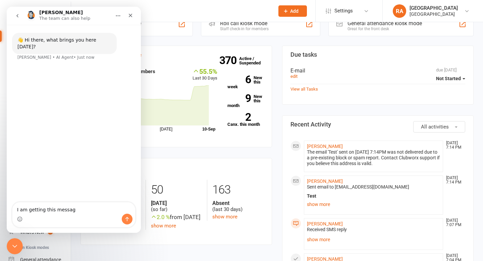
type textarea "I am getting this message"
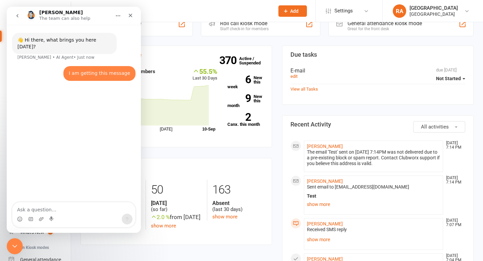
type textarea "Zoe SpaldingSep 10, 7:14 PM The email 'Test' sent on 10 Sep 2025 at 7:14PM was …"
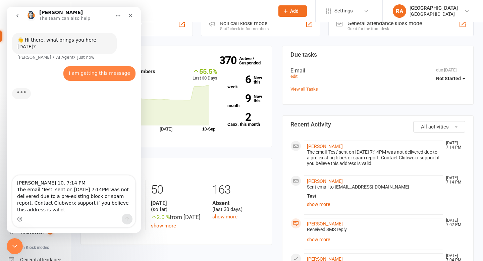
drag, startPoint x: 82, startPoint y: 183, endPoint x: 50, endPoint y: 183, distance: 32.5
click at [50, 183] on textarea "Zoe SpaldingSep 10, 7:14 PM The email 'Test' sent on 10 Sep 2025 at 7:14PM was …" at bounding box center [73, 194] width 123 height 38
type textarea "Zoe Spalding The email 'Test' sent on 10 Sep 2025 at 7:14PM was not delivered d…"
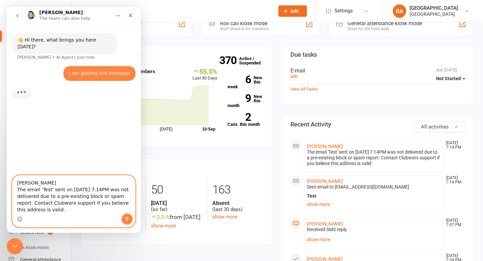
click at [128, 221] on icon "Send a message…" at bounding box center [126, 218] width 5 height 5
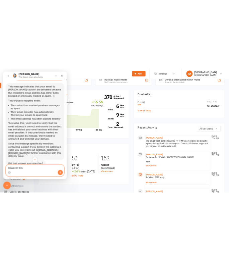
scroll to position [97, 0]
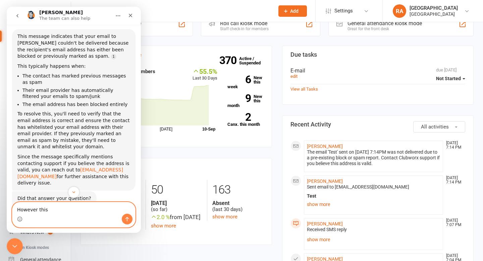
type textarea "However this"
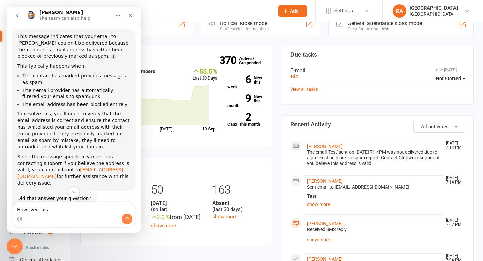
click at [69, 167] on link "support@clubworx.com" at bounding box center [70, 173] width 106 height 12
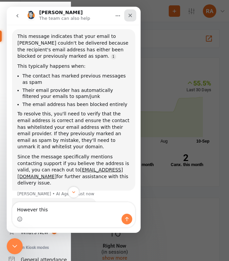
click at [131, 16] on icon "Close" at bounding box center [130, 15] width 5 height 5
click at [131, 16] on div at bounding box center [114, 130] width 229 height 261
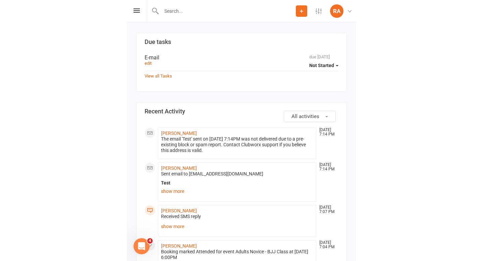
scroll to position [474, 0]
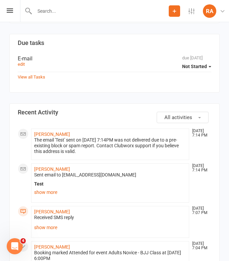
click at [97, 109] on h3 "Recent Activity" at bounding box center [115, 112] width 194 height 7
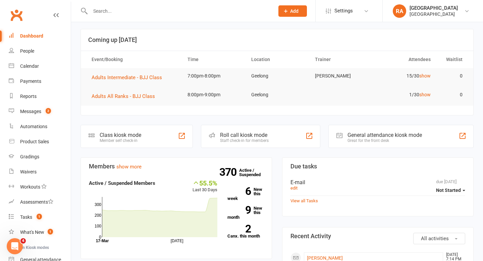
scroll to position [0, 0]
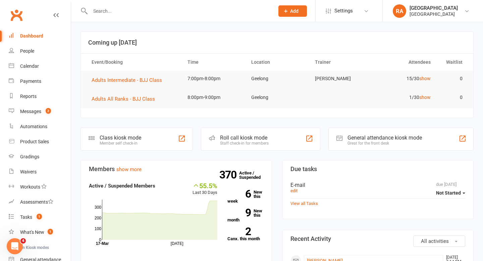
click at [47, 36] on link "Dashboard" at bounding box center [40, 35] width 62 height 15
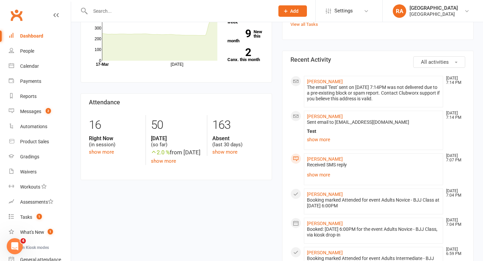
scroll to position [179, 0]
click at [322, 174] on link "show more" at bounding box center [373, 174] width 133 height 9
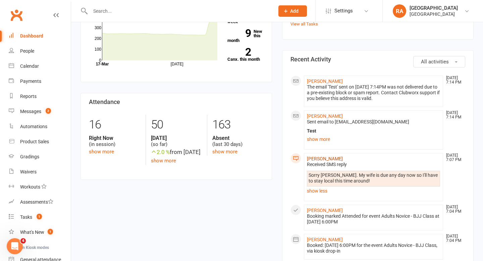
click at [322, 157] on link "Martin Tran" at bounding box center [325, 158] width 36 height 5
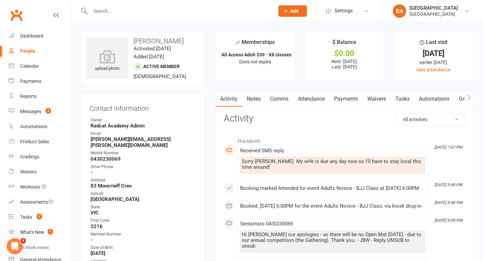
click at [133, 13] on input "text" at bounding box center [178, 10] width 181 height 9
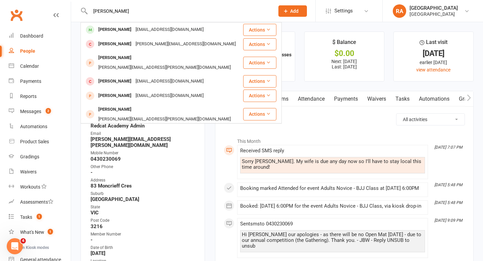
type input "jayson"
click at [125, 29] on div "Jayson Sandian" at bounding box center [114, 30] width 37 height 10
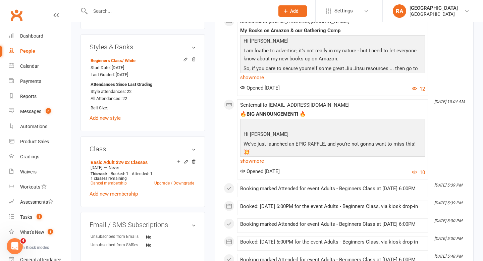
scroll to position [334, 0]
